Goal: Navigation & Orientation: Understand site structure

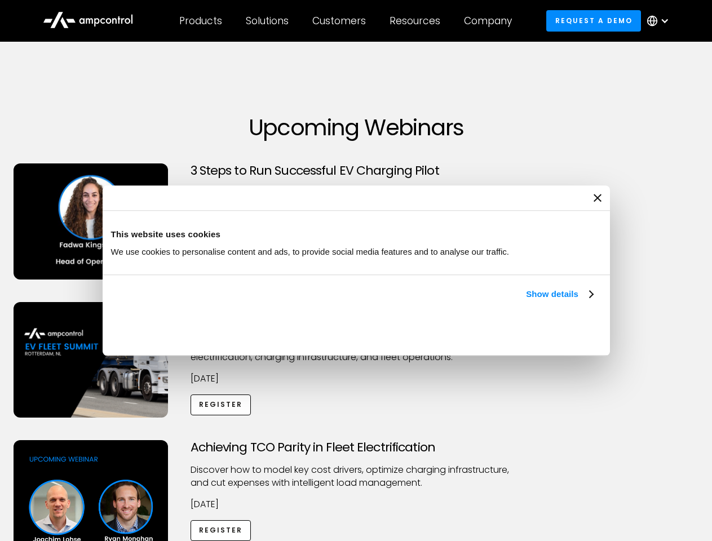
click at [526, 301] on link "Show details" at bounding box center [559, 294] width 66 height 14
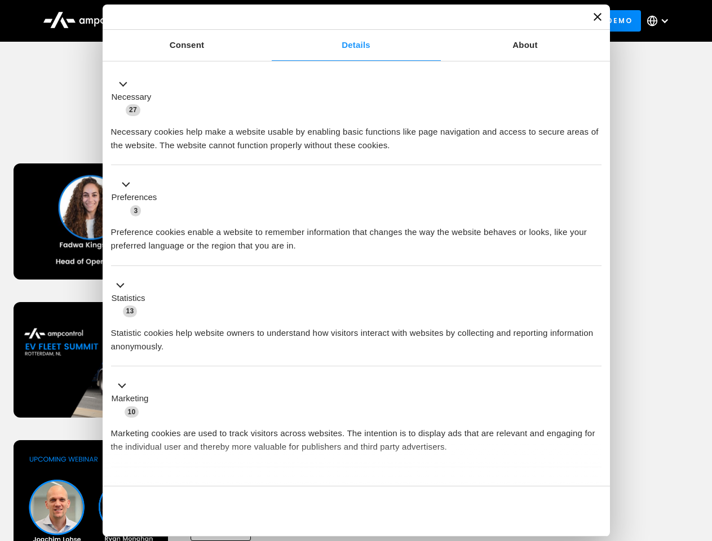
click at [594, 152] on div "Necessary cookies help make a website usable by enabling basic functions like p…" at bounding box center [356, 134] width 490 height 35
click at [699, 454] on div "Achieving TCO Parity in Fleet Electrification Discover how to model key cost dr…" at bounding box center [356, 528] width 708 height 177
click at [346, 21] on div "Customers" at bounding box center [339, 21] width 54 height 12
click at [200, 21] on div "Products" at bounding box center [200, 21] width 43 height 12
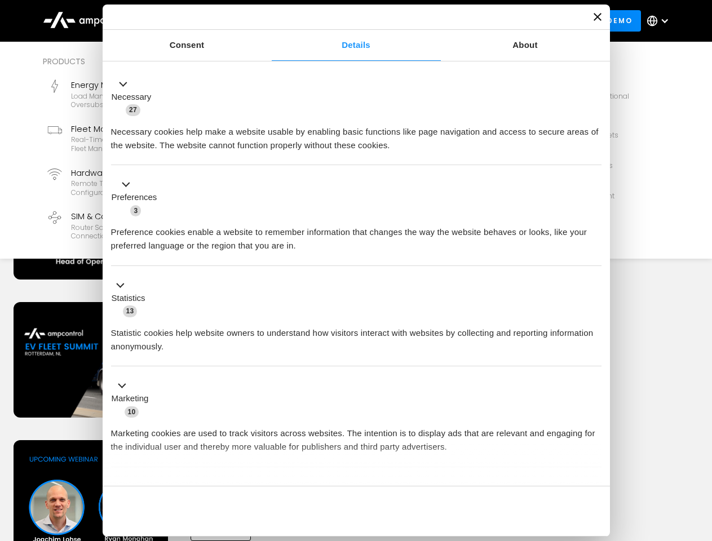
click at [268, 21] on div "Solutions" at bounding box center [267, 21] width 43 height 12
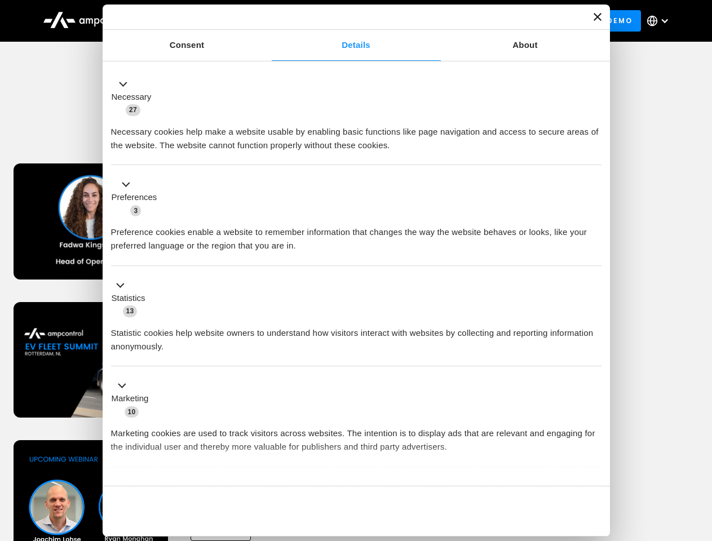
click at [341, 21] on div "Customers" at bounding box center [339, 21] width 54 height 12
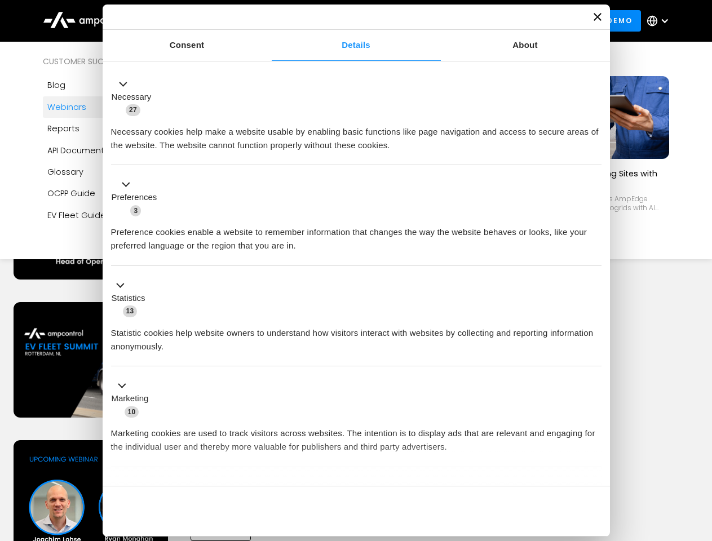
click at [417, 21] on div "Resources" at bounding box center [414, 21] width 51 height 12
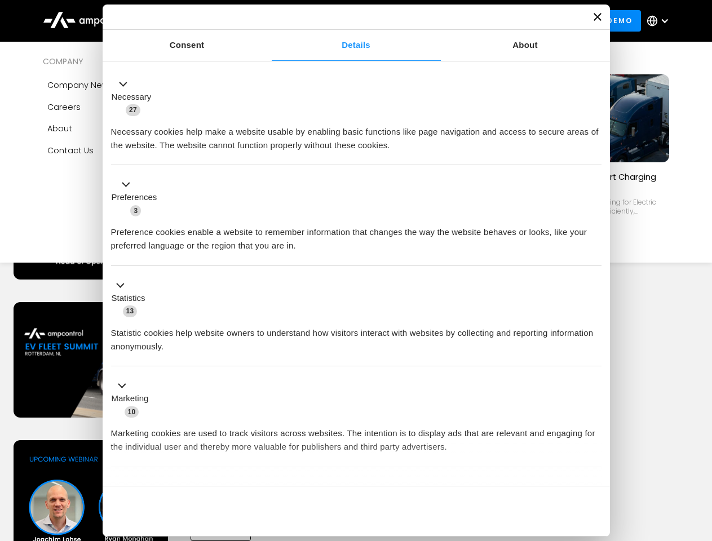
click at [491, 21] on div "Company" at bounding box center [488, 21] width 48 height 12
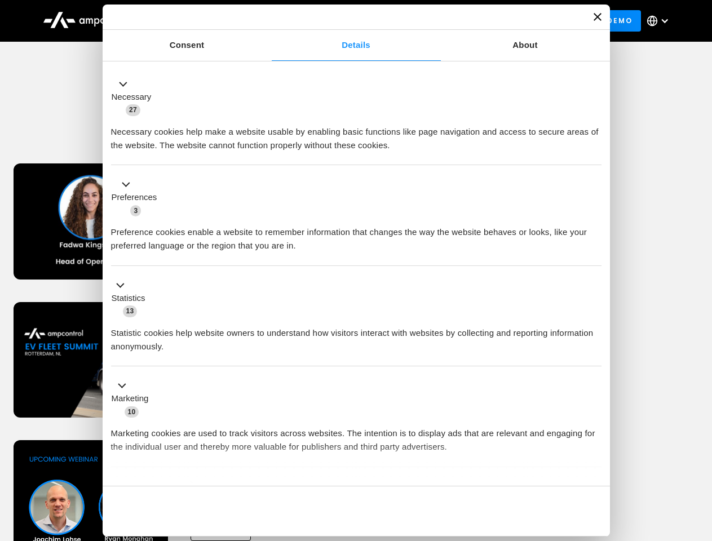
click at [660, 21] on div at bounding box center [664, 20] width 9 height 9
